Goal: Understand process/instructions: Learn how to perform a task or action

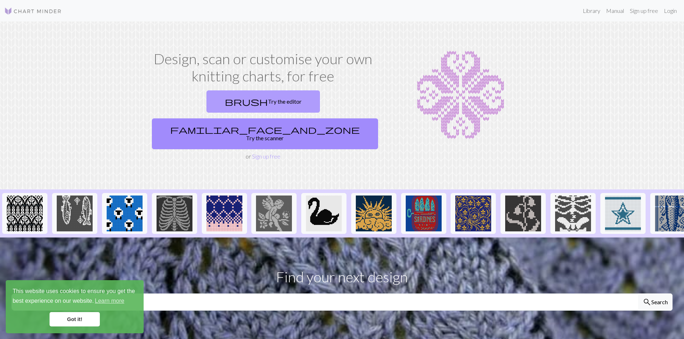
click at [216, 97] on link "brush Try the editor" at bounding box center [262, 101] width 113 height 22
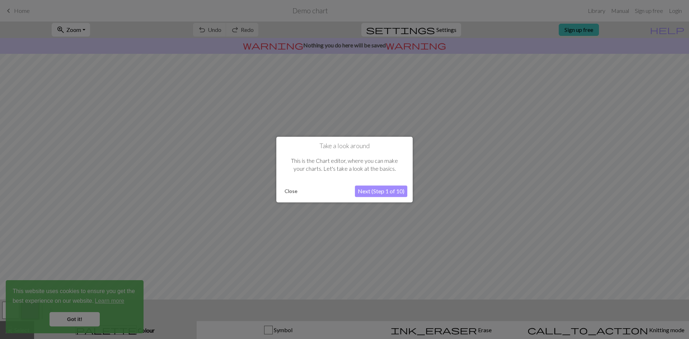
click at [388, 190] on button "Next (Step 1 of 10)" at bounding box center [381, 191] width 52 height 11
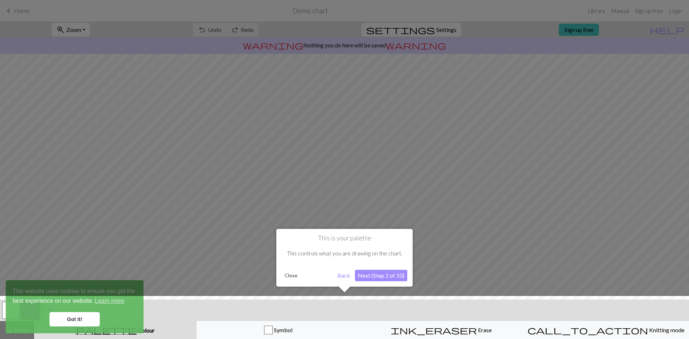
click at [390, 273] on button "Next (Step 2 of 10)" at bounding box center [381, 275] width 52 height 11
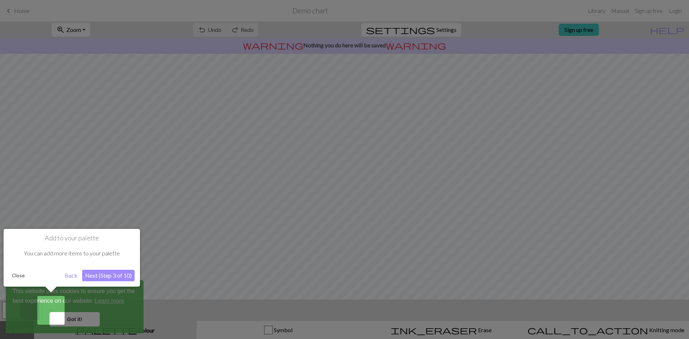
click at [117, 272] on button "Next (Step 3 of 10)" at bounding box center [108, 275] width 52 height 11
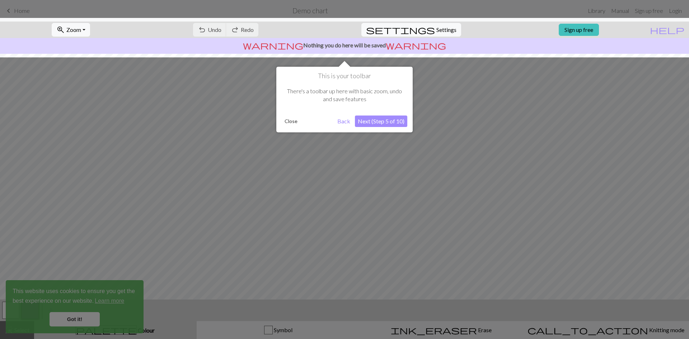
click at [375, 119] on button "Next (Step 5 of 10)" at bounding box center [381, 121] width 52 height 11
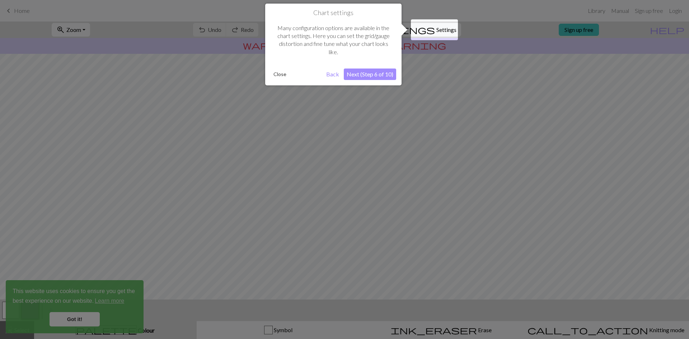
click at [365, 74] on button "Next (Step 6 of 10)" at bounding box center [370, 74] width 52 height 11
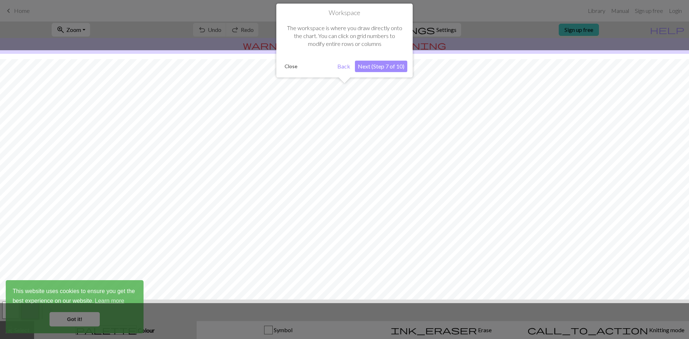
scroll to position [22, 0]
click at [362, 66] on button "Next (Step 7 of 10)" at bounding box center [381, 66] width 52 height 11
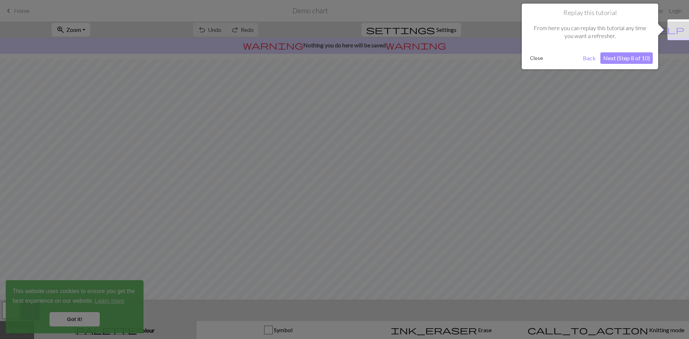
click at [619, 53] on button "Next (Step 8 of 10)" at bounding box center [627, 57] width 52 height 11
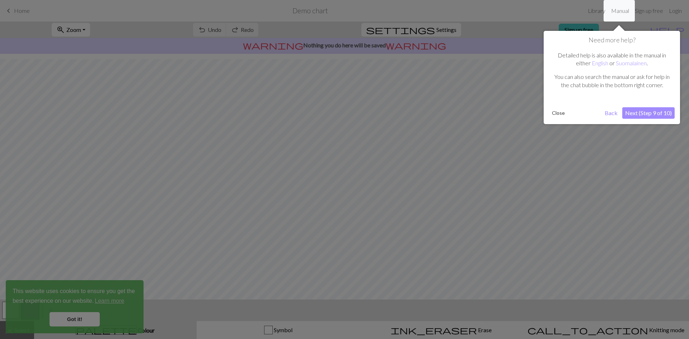
click at [637, 112] on button "Next (Step 9 of 10)" at bounding box center [649, 112] width 52 height 11
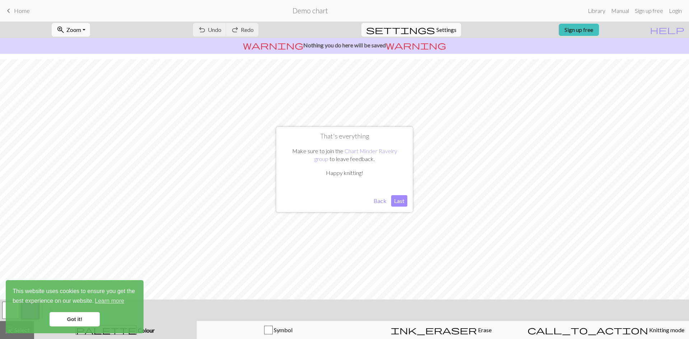
click at [399, 201] on button "Last" at bounding box center [399, 200] width 16 height 11
